Goal: Navigation & Orientation: Find specific page/section

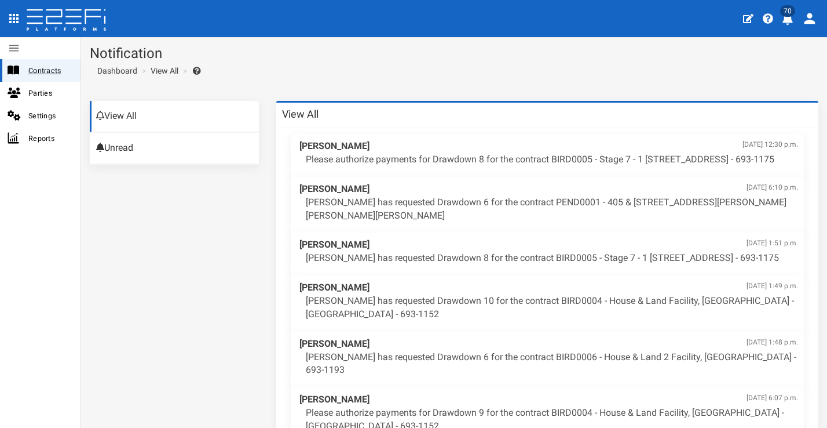
scroll to position [23, 0]
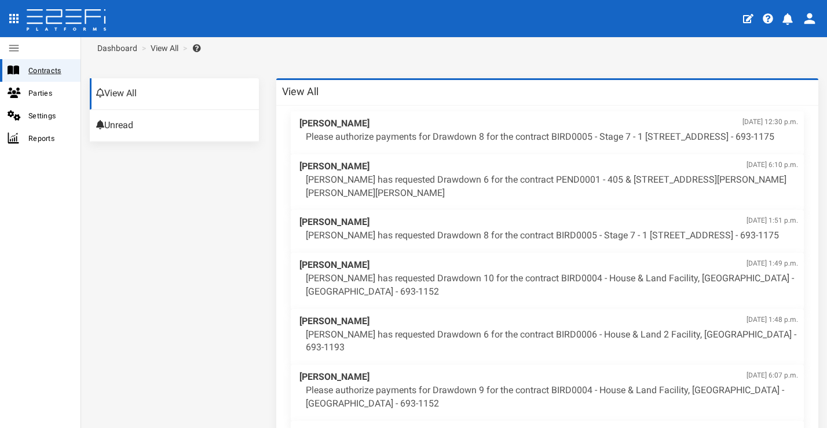
click at [59, 72] on span "Contracts" at bounding box center [49, 70] width 43 height 13
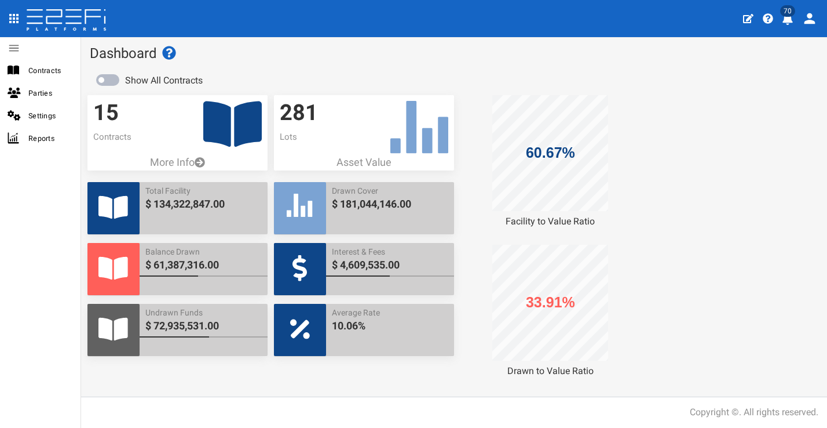
click at [789, 24] on icon "profile" at bounding box center [788, 19] width 12 height 12
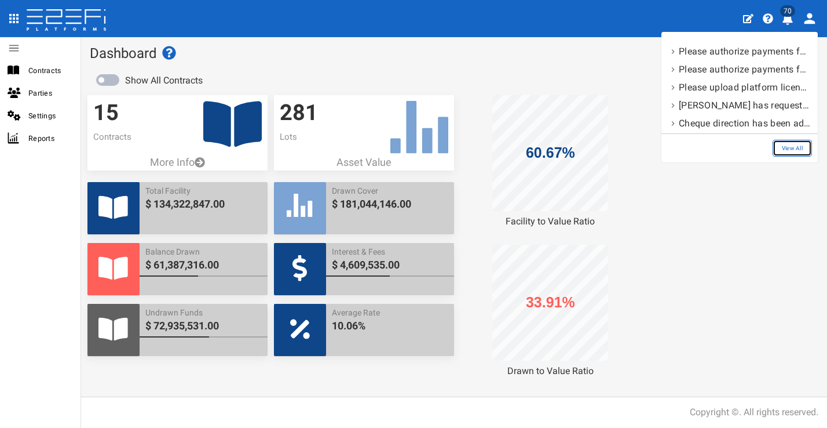
click at [785, 144] on link "View All" at bounding box center [792, 148] width 39 height 17
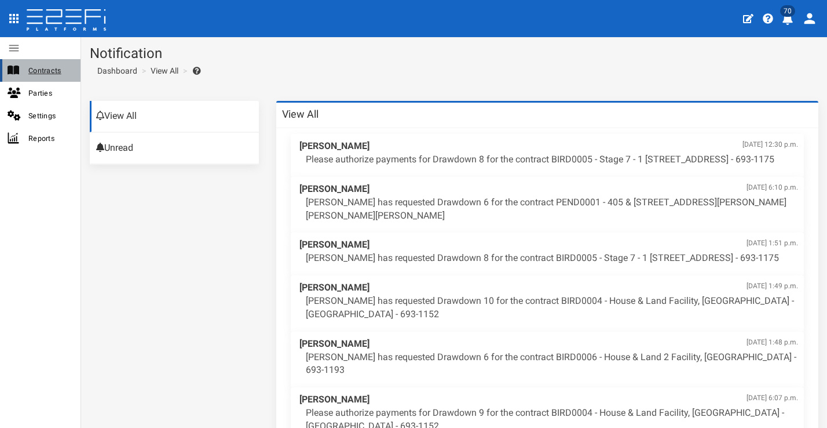
click at [49, 70] on span "Contracts" at bounding box center [49, 70] width 43 height 13
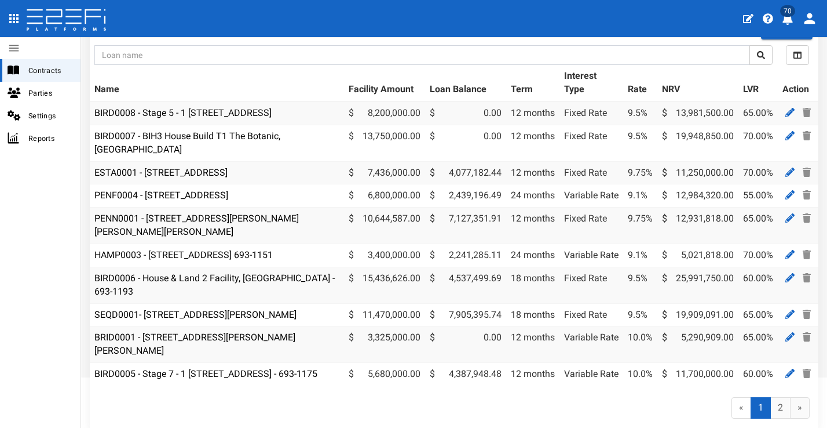
scroll to position [103, 0]
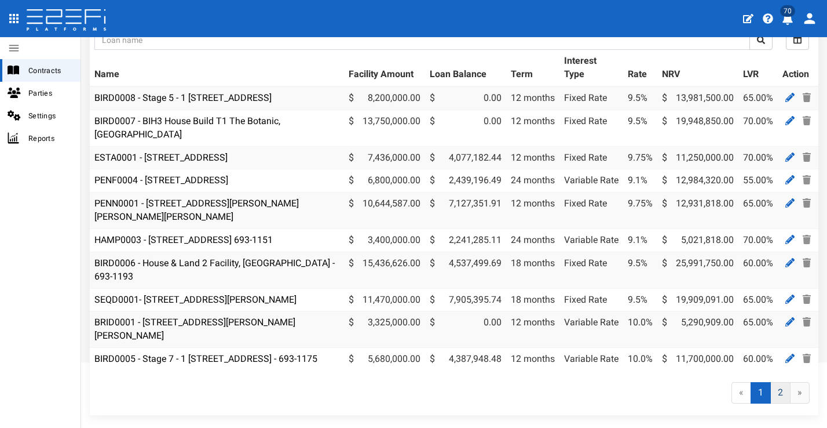
click at [771, 403] on link "2" at bounding box center [781, 392] width 20 height 21
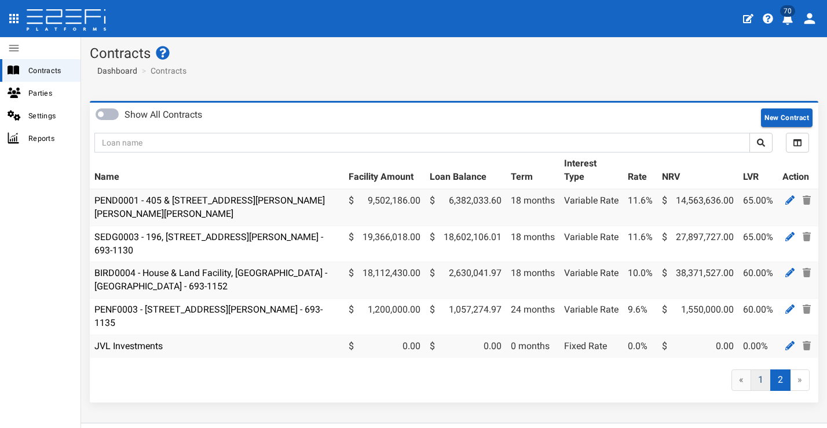
click at [757, 386] on link "1" at bounding box center [761, 379] width 20 height 21
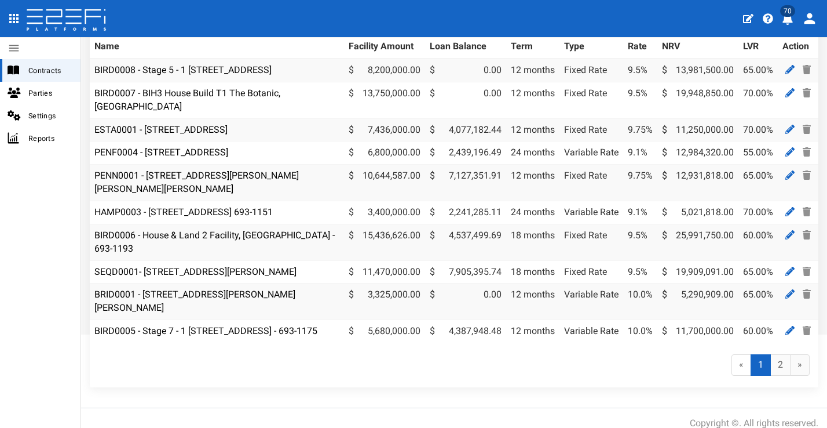
scroll to position [166, 0]
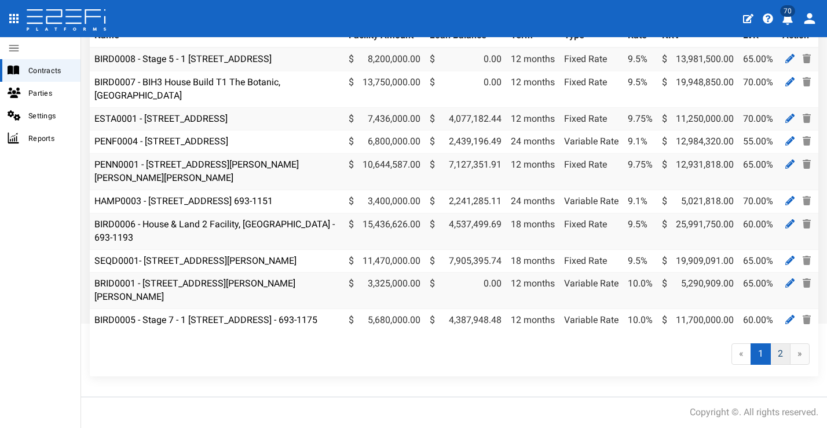
click at [772, 356] on link "2" at bounding box center [781, 353] width 20 height 21
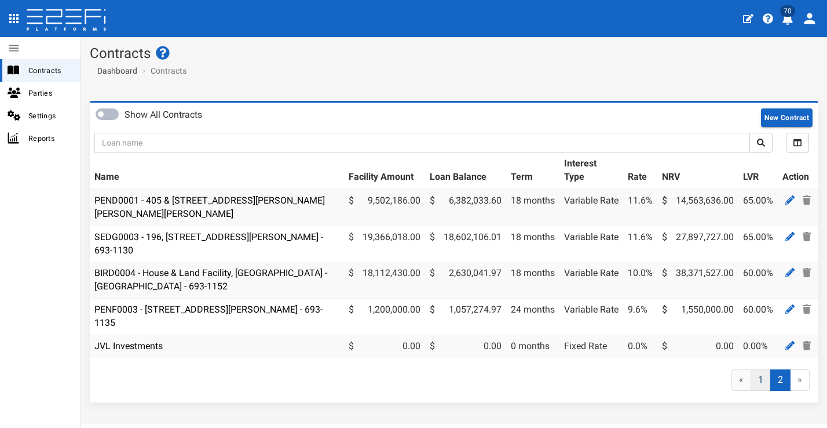
click at [759, 384] on link "1" at bounding box center [761, 379] width 20 height 21
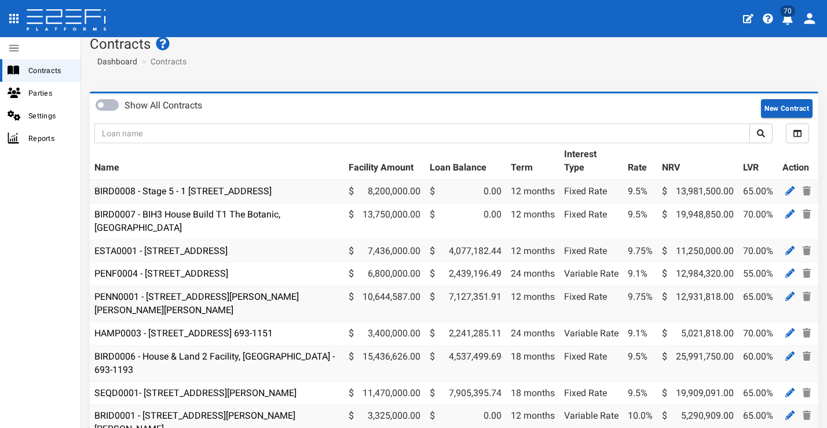
scroll to position [29, 0]
